Goal: Task Accomplishment & Management: Manage account settings

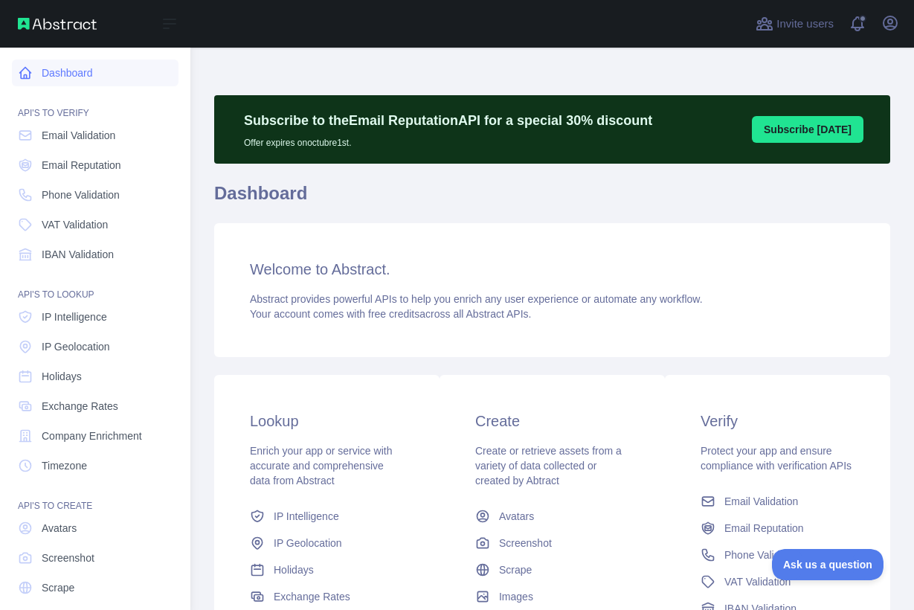
click at [51, 77] on link "Dashboard" at bounding box center [95, 72] width 167 height 27
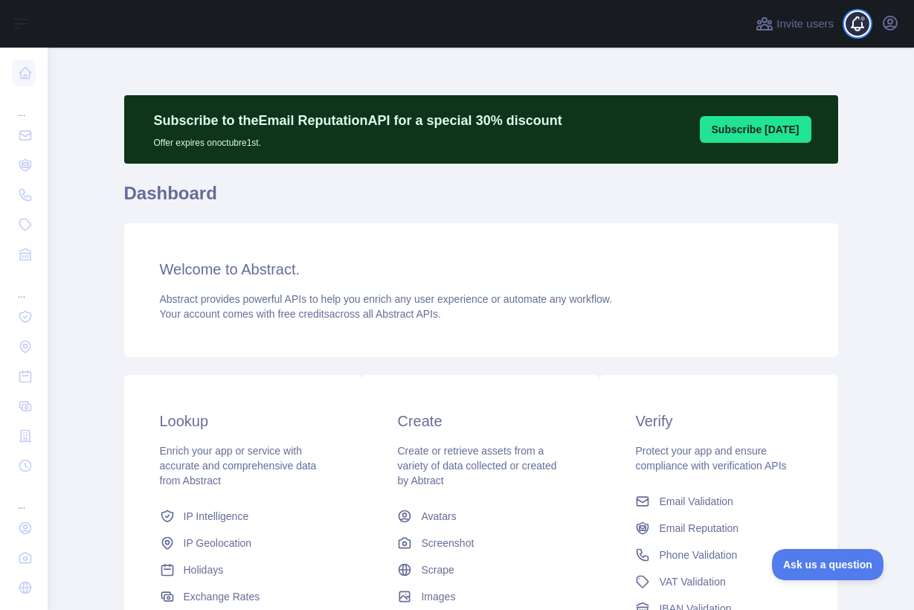
click at [866, 19] on span at bounding box center [863, 24] width 30 height 48
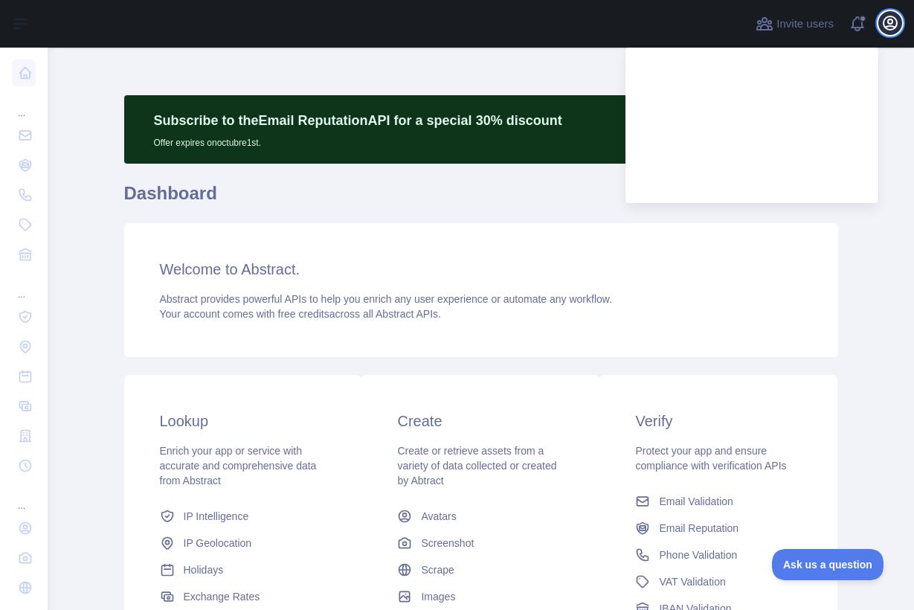
click at [895, 20] on icon "button" at bounding box center [889, 22] width 13 height 13
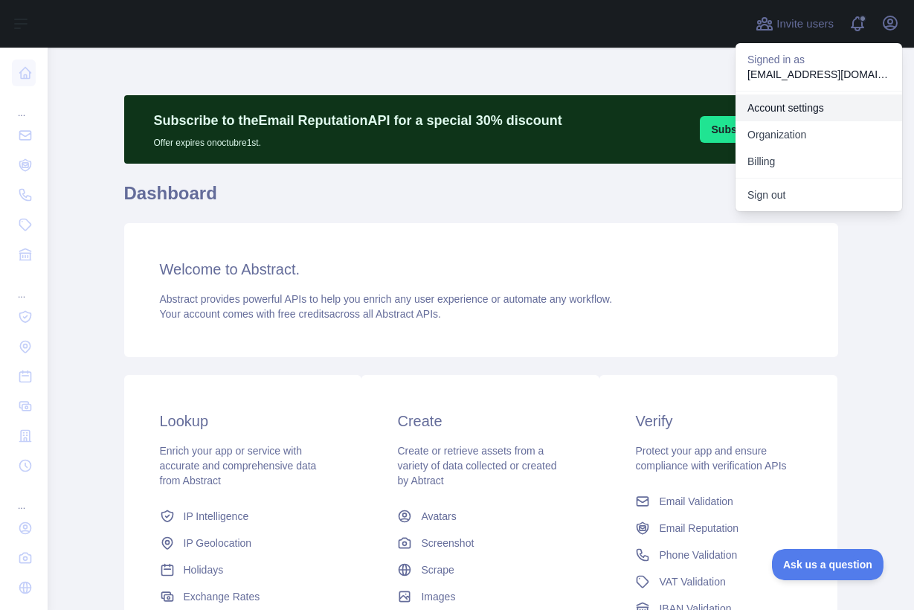
click at [796, 100] on link "Account settings" at bounding box center [818, 107] width 167 height 27
